Goal: Register for event/course

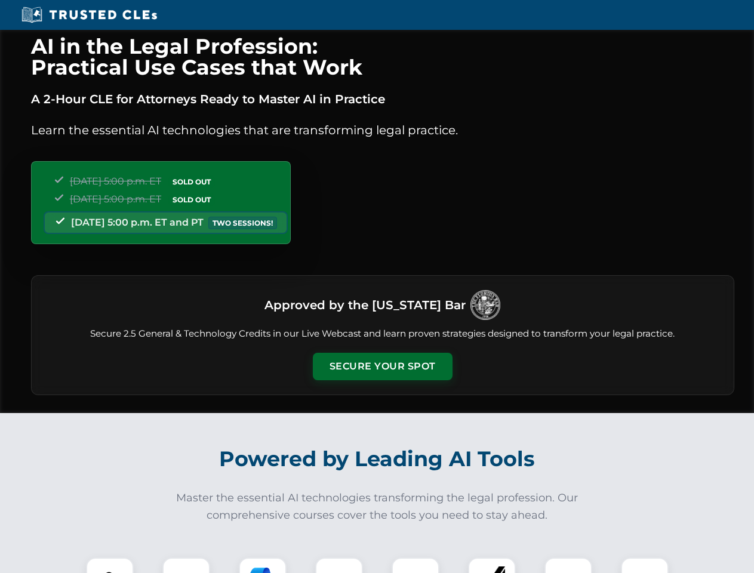
click at [382, 367] on button "Secure Your Spot" at bounding box center [383, 366] width 140 height 27
click at [110, 565] on img at bounding box center [110, 581] width 35 height 35
click at [186, 565] on div at bounding box center [186, 582] width 48 height 48
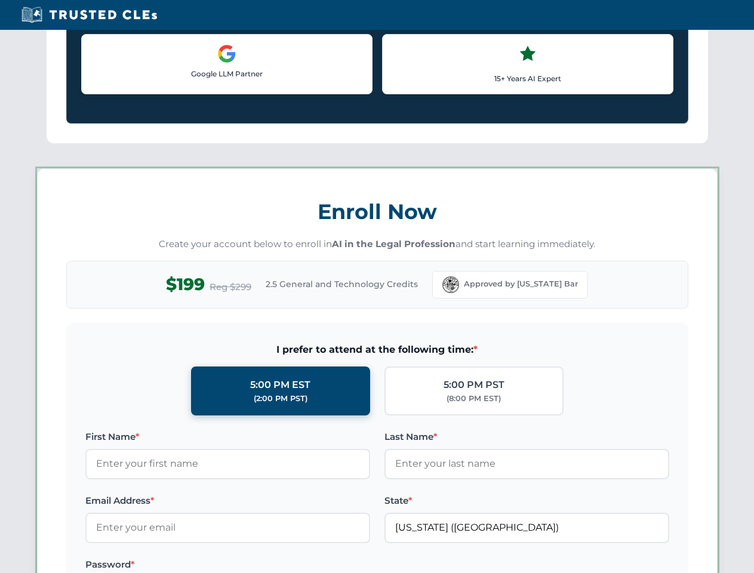
click at [339, 565] on label "Password *" at bounding box center [227, 565] width 285 height 14
